Goal: Information Seeking & Learning: Understand process/instructions

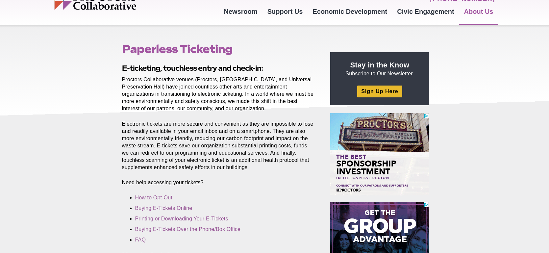
scroll to position [39, 0]
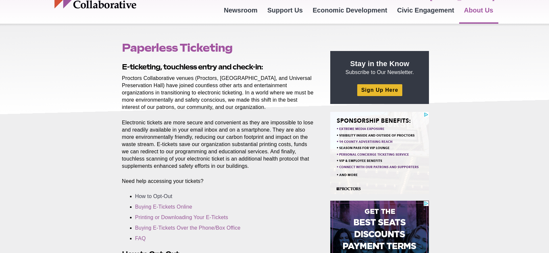
click at [166, 196] on link "How to Opt-Out" at bounding box center [153, 196] width 37 height 6
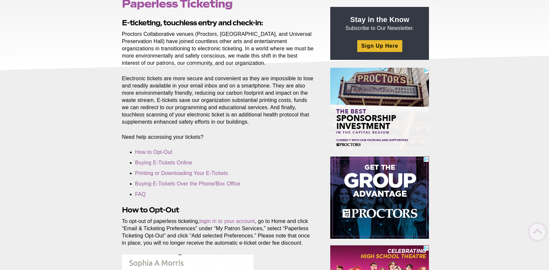
scroll to position [85, 0]
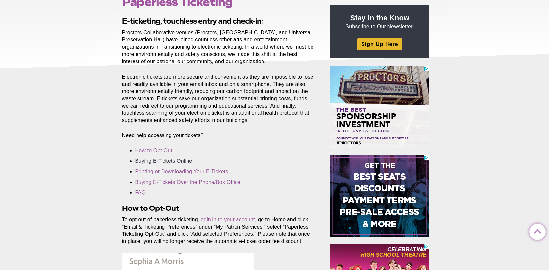
click at [155, 161] on link "Buying E-Tickets Online" at bounding box center [163, 161] width 57 height 6
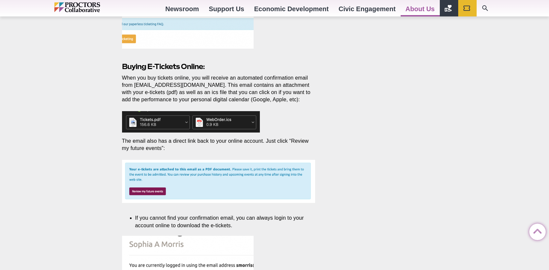
scroll to position [636, 0]
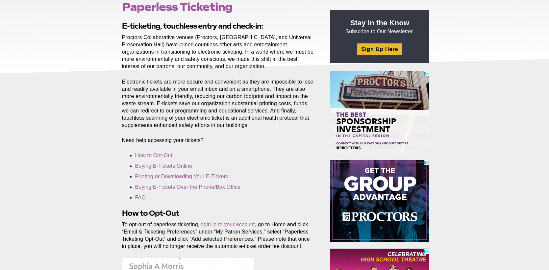
scroll to position [85, 0]
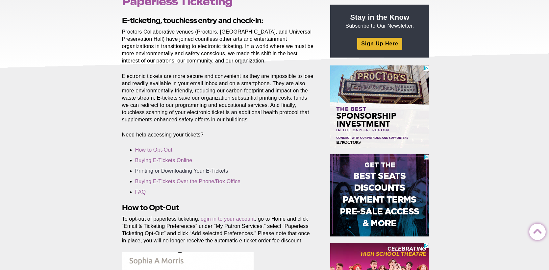
click at [184, 172] on link "Printing or Downloading Your E-Tickets" at bounding box center [181, 171] width 93 height 6
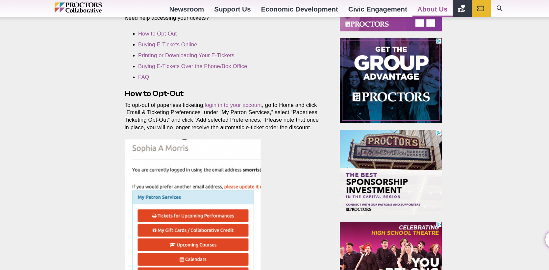
scroll to position [200, 0]
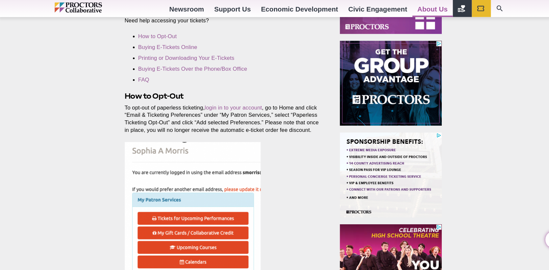
click at [303, 185] on figure at bounding box center [218, 224] width 193 height 175
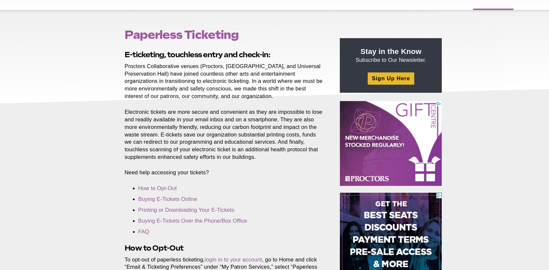
scroll to position [53, 0]
